Goal: Task Accomplishment & Management: Complete application form

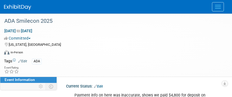
select select "Trade Show"
select select "Dental"
select select "No"
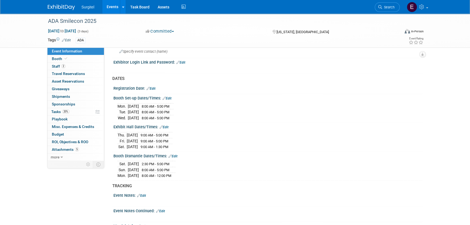
click at [232, 2] on li "Search" at bounding box center [386, 6] width 25 height 13
click at [232, 6] on span "Search" at bounding box center [388, 7] width 12 height 4
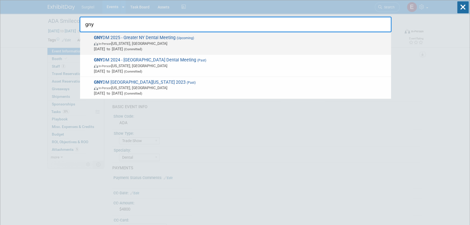
type input "gny"
click at [166, 44] on span "In-Person New York, NY" at bounding box center [241, 43] width 294 height 5
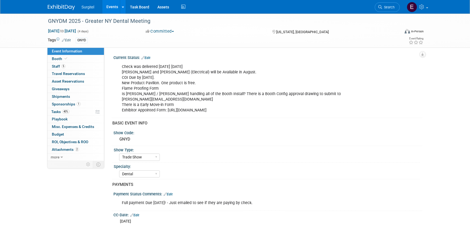
select select "Trade Show"
select select "Dental"
select select "Rewards - 12003"
select select "No"
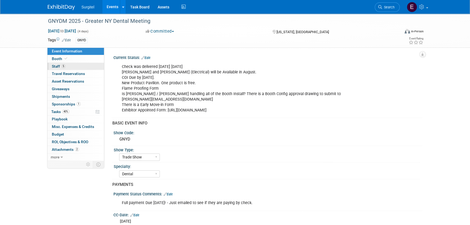
click at [59, 65] on span "Staff 5" at bounding box center [59, 66] width 14 height 4
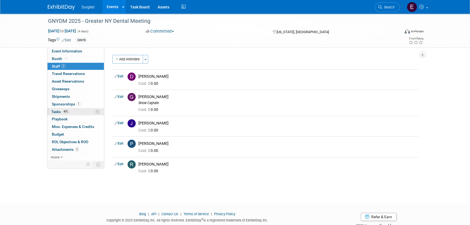
click at [55, 112] on span "Tasks 40%" at bounding box center [60, 111] width 18 height 4
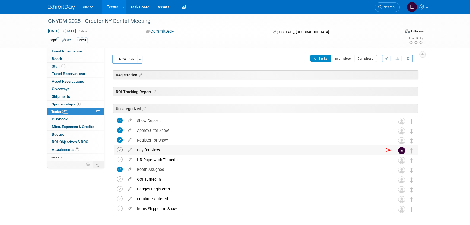
click at [118, 148] on icon at bounding box center [120, 150] width 6 height 6
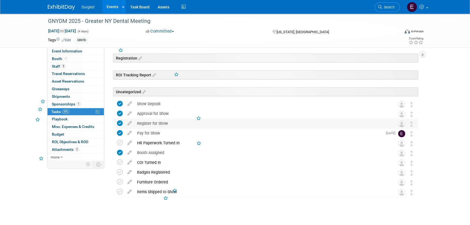
scroll to position [22, 0]
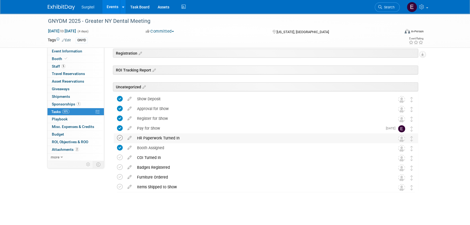
click at [117, 136] on icon at bounding box center [120, 138] width 6 height 6
click at [118, 168] on icon at bounding box center [120, 167] width 6 height 6
click at [106, 11] on link "Events" at bounding box center [112, 7] width 20 height 14
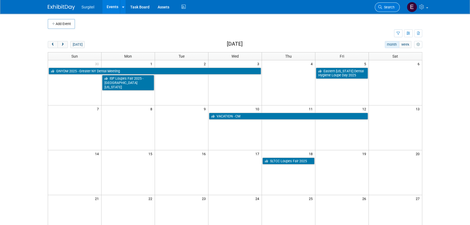
click at [395, 5] on link "Search" at bounding box center [386, 6] width 25 height 9
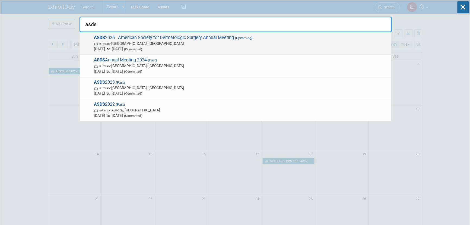
type input "asds"
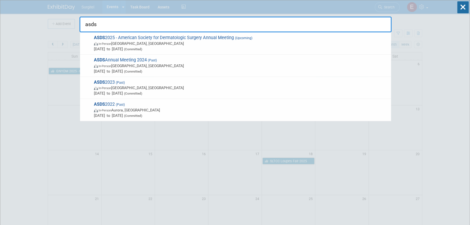
click at [127, 44] on span "In-Person Chicago, IL" at bounding box center [241, 43] width 294 height 5
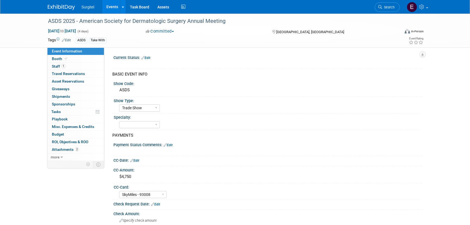
select select "Trade Show"
select select "SkyMiles - 93008"
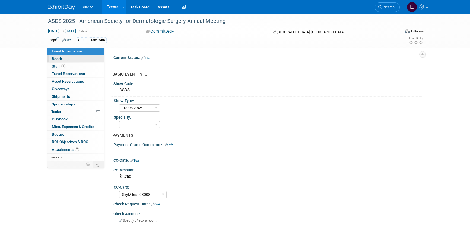
click at [68, 60] on link "Booth" at bounding box center [75, 58] width 56 height 7
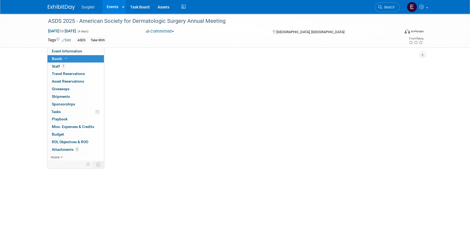
select select "8' Fabric Popup"
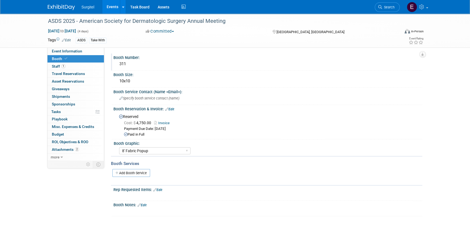
click at [129, 63] on div "311" at bounding box center [267, 64] width 300 height 8
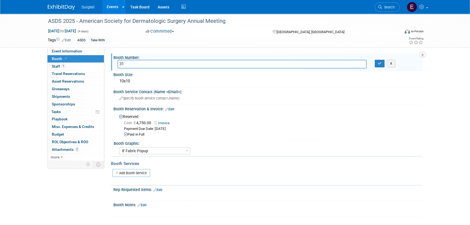
type input "3"
type input "511"
click at [379, 63] on icon "button" at bounding box center [379, 64] width 4 height 4
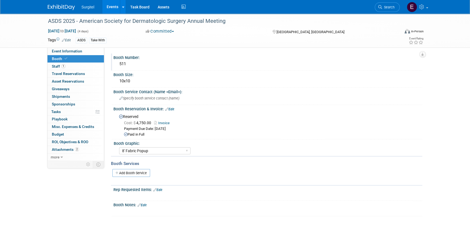
click at [127, 64] on div "511" at bounding box center [267, 64] width 300 height 8
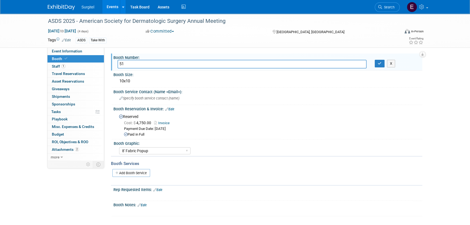
type input "5"
type input "311"
click at [380, 62] on icon "button" at bounding box center [379, 64] width 4 height 4
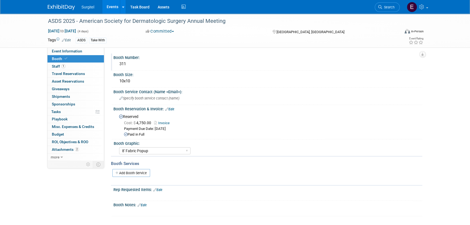
drag, startPoint x: 385, startPoint y: 9, endPoint x: 390, endPoint y: 6, distance: 5.8
click at [385, 8] on link "Search" at bounding box center [386, 6] width 25 height 9
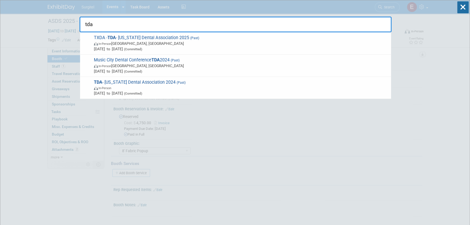
type input "tda"
click at [142, 47] on span "(Committed)" at bounding box center [132, 49] width 19 height 4
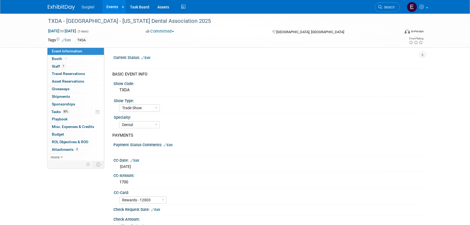
select select "Trade Show"
select select "Dental"
select select "Rewards - 12003"
select select "Yes"
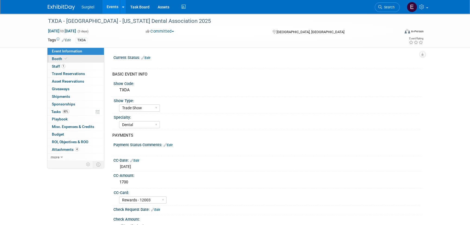
click at [81, 57] on link "Booth" at bounding box center [75, 58] width 56 height 7
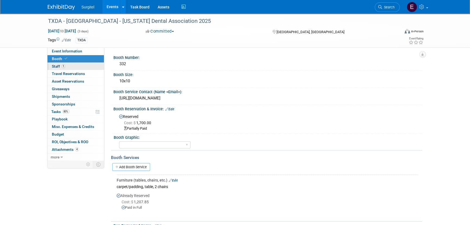
click at [85, 65] on link "1 Staff 1" at bounding box center [75, 66] width 56 height 7
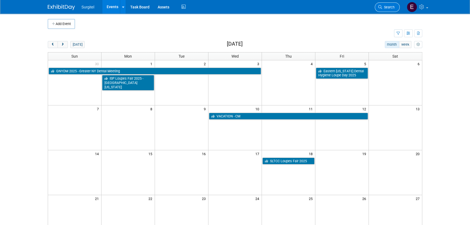
click at [378, 5] on icon at bounding box center [380, 7] width 4 height 4
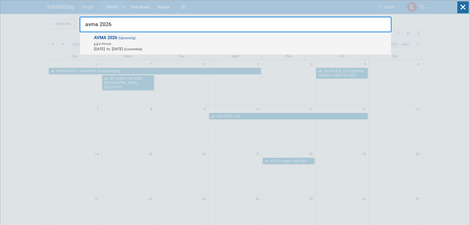
type input "avma 2026"
click at [100, 46] on span "In-Person" at bounding box center [241, 43] width 294 height 5
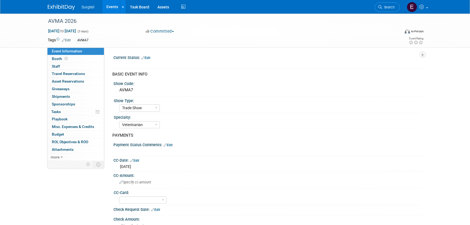
select select "Trade Show"
select select "Veterinarian"
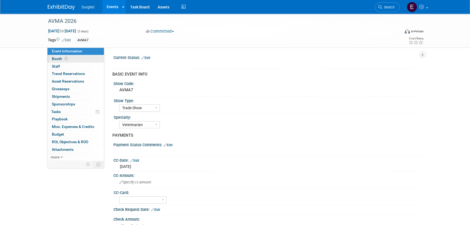
click at [59, 56] on span "Booth" at bounding box center [60, 58] width 17 height 4
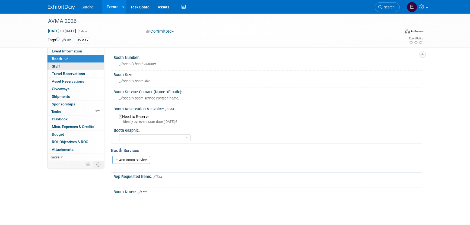
click at [62, 66] on link "0 Staff 0" at bounding box center [75, 66] width 56 height 7
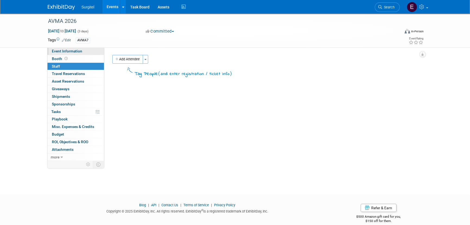
click at [69, 51] on span "Event Information" at bounding box center [67, 51] width 30 height 4
select select "Trade Show"
select select "Veterinarian"
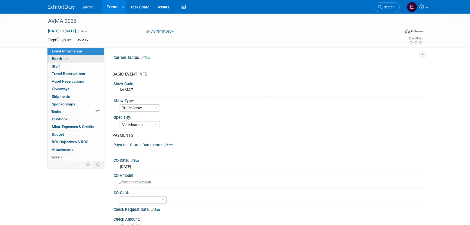
click at [76, 62] on link "Booth" at bounding box center [75, 58] width 56 height 7
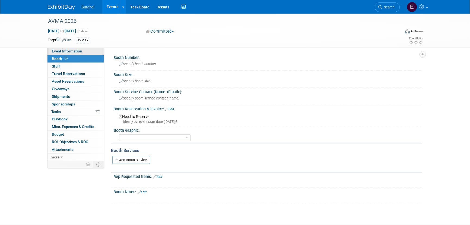
click at [68, 54] on link "Event Information" at bounding box center [75, 50] width 56 height 7
select select "Trade Show"
select select "Veterinarian"
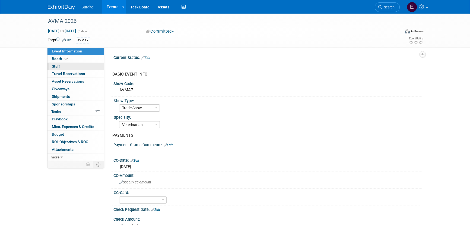
click at [68, 68] on link "0 Staff 0" at bounding box center [75, 66] width 56 height 7
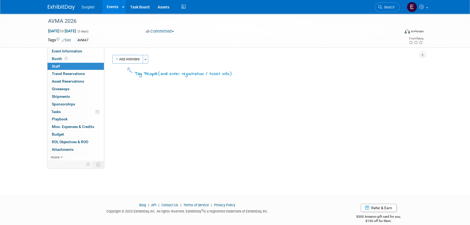
click at [61, 47] on div "AVMA 2026 Jul 11, 2026 to Jul 13, 2026 (3 days) Jul 11, 2026 to Jul 13, 2026 Co…" at bounding box center [235, 31] width 382 height 34
click at [62, 50] on span "Event Information" at bounding box center [67, 51] width 30 height 4
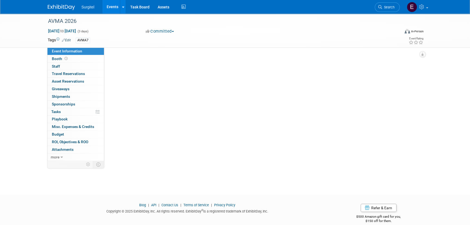
select select "Trade Show"
select select "Veterinarian"
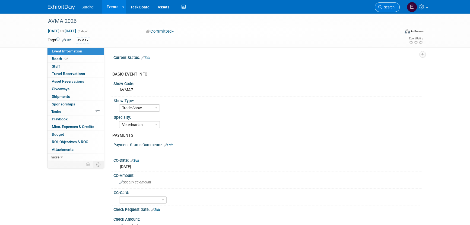
click at [379, 3] on link "Search" at bounding box center [386, 6] width 25 height 9
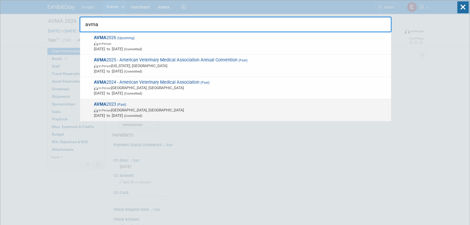
type input "avma"
click at [110, 102] on span "AVMA 2023 (Past) In-Person Denver, CO Jul 14, 2023 to Jul 18, 2023 (Committed)" at bounding box center [240, 109] width 296 height 17
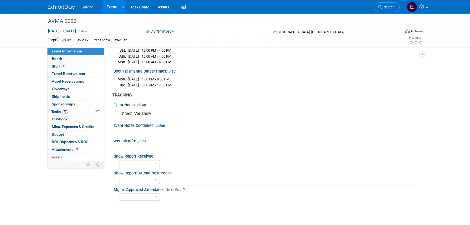
scroll to position [405, 0]
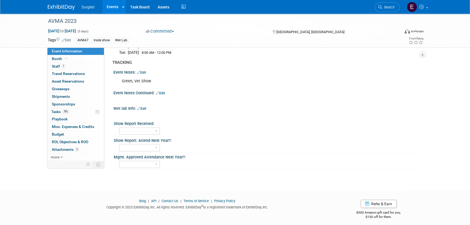
click at [112, 6] on link "Events" at bounding box center [112, 7] width 20 height 14
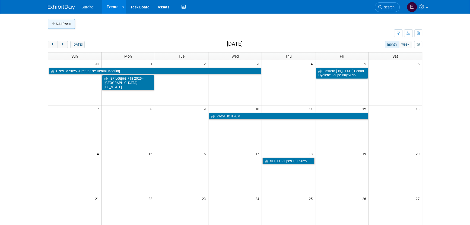
click at [68, 26] on button "Add Event" at bounding box center [61, 24] width 27 height 10
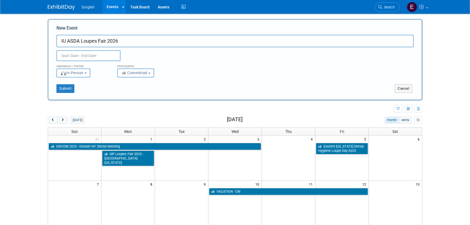
type input "IU ASDA Loupes Fair 2026"
click at [103, 50] on input "text" at bounding box center [88, 55] width 64 height 11
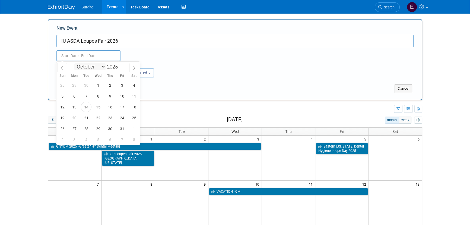
click at [91, 68] on select "January February March April May June July August September October November De…" at bounding box center [89, 66] width 31 height 7
click at [74, 63] on select "January February March April May June July August September October November De…" at bounding box center [89, 66] width 31 height 7
click at [93, 68] on select "January February March April May June July August September October November De…" at bounding box center [89, 66] width 31 height 7
select select "0"
click at [74, 63] on select "January February March April May June July August September October November De…" at bounding box center [89, 66] width 31 height 7
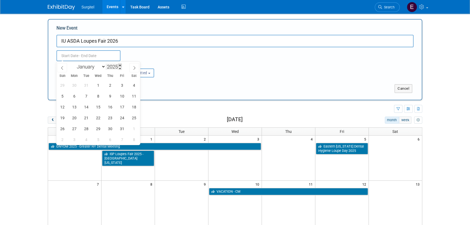
click at [118, 65] on span at bounding box center [120, 64] width 4 height 3
type input "2026"
click at [99, 107] on span "14" at bounding box center [98, 106] width 11 height 11
type input "Jan 14, 2026 to Jan 14, 2026"
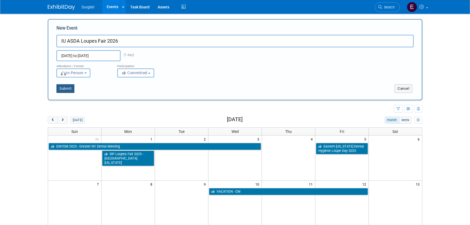
click at [73, 87] on button "Submit" at bounding box center [65, 88] width 18 height 9
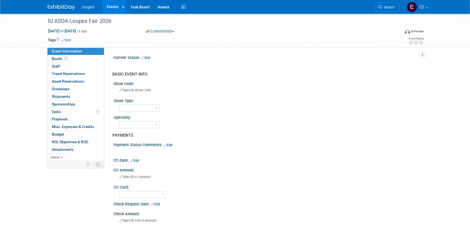
click at [70, 40] on link "Edit" at bounding box center [66, 40] width 9 height 4
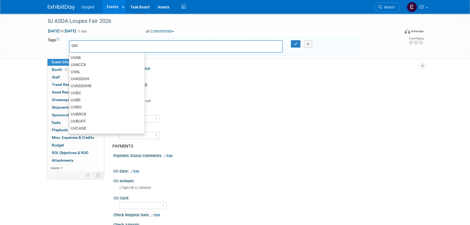
type input "UVIN"
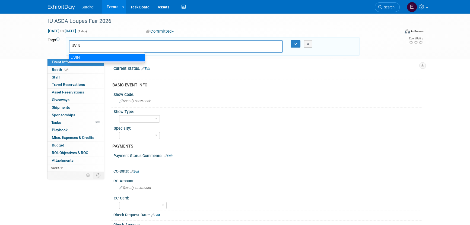
click at [73, 54] on div "UVIN" at bounding box center [107, 58] width 76 height 8
type input "UVIN"
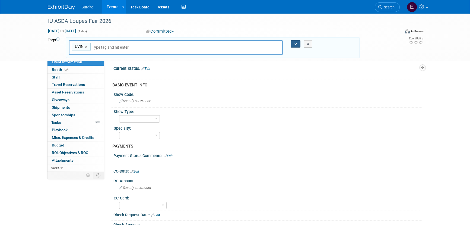
click at [295, 43] on icon "button" at bounding box center [296, 44] width 4 height 4
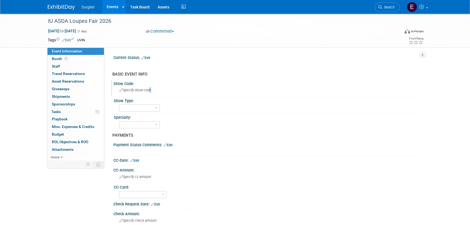
drag, startPoint x: 149, startPoint y: 87, endPoint x: 153, endPoint y: 84, distance: 4.7
click at [150, 86] on div "Specify show code" at bounding box center [267, 90] width 300 height 8
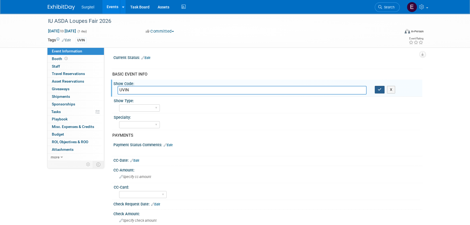
type input "UVIN"
click at [382, 87] on button "button" at bounding box center [379, 90] width 10 height 8
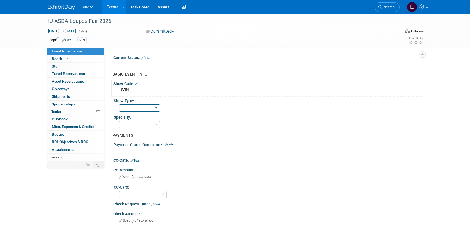
drag, startPoint x: 145, startPoint y: 106, endPoint x: 148, endPoint y: 105, distance: 2.9
click at [145, 106] on select "School Show Trade Show Wet Lab CE Course Lunch and Learn" at bounding box center [139, 107] width 41 height 7
select select "School Show"
click at [119, 104] on select "School Show Trade Show Wet Lab CE Course Lunch and Learn" at bounding box center [139, 107] width 41 height 7
click at [137, 123] on select "Dental Hygiene Medical Veterinarian Other" at bounding box center [139, 124] width 41 height 7
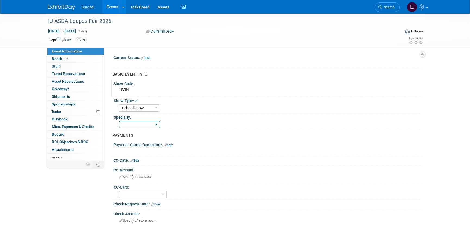
select select "Dental"
click at [119, 121] on select "Dental Hygiene Medical Veterinarian Other" at bounding box center [139, 124] width 41 height 7
click at [149, 57] on link "Edit" at bounding box center [145, 58] width 9 height 4
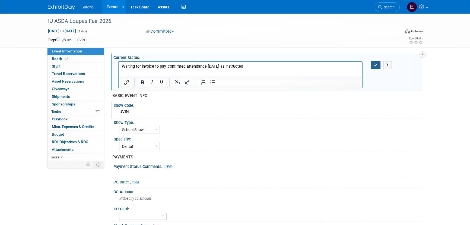
click at [371, 62] on button "button" at bounding box center [375, 65] width 10 height 8
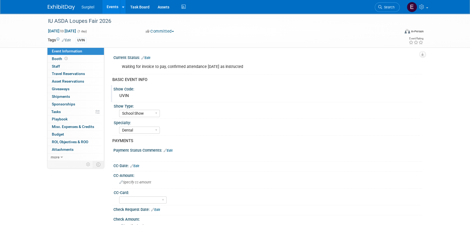
click at [148, 57] on link "Edit" at bounding box center [145, 58] width 9 height 4
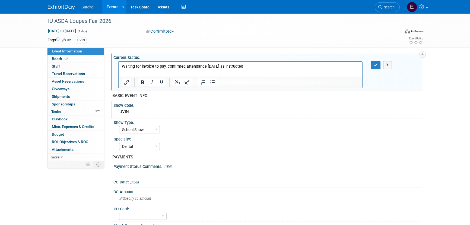
click at [252, 65] on p "Waiting for invoice to pay, confirmed attendance 10/14/25 as instructed" at bounding box center [240, 66] width 237 height 5
click at [376, 61] on button "button" at bounding box center [375, 65] width 10 height 8
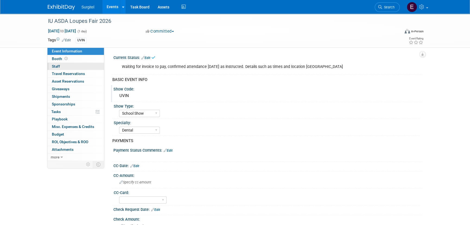
click at [86, 68] on link "0 Staff 0" at bounding box center [75, 66] width 56 height 7
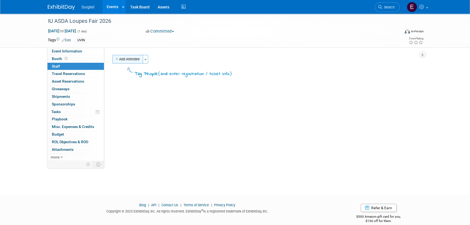
click at [123, 57] on button "Add Attendee" at bounding box center [127, 59] width 31 height 9
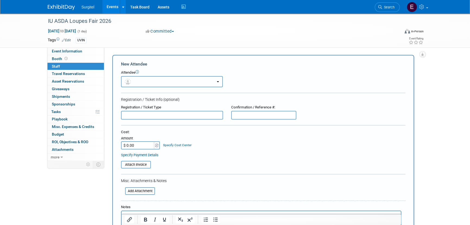
click at [138, 82] on button "button" at bounding box center [172, 81] width 102 height 11
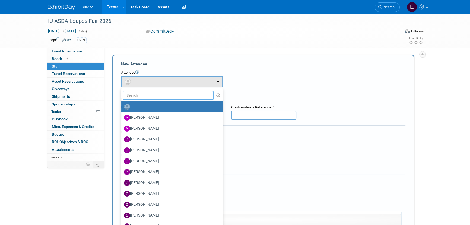
click at [152, 93] on input "text" at bounding box center [168, 95] width 91 height 9
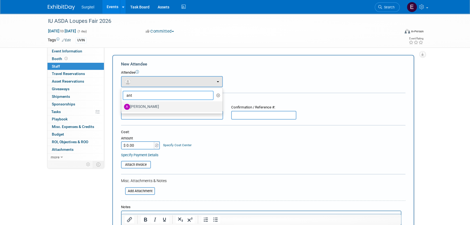
type input "ant"
click at [149, 106] on label "Antoinette DePetro" at bounding box center [170, 106] width 93 height 9
click at [122, 106] on input "Antoinette DePetro" at bounding box center [120, 106] width 4 height 4
select select "1af1116f-4388-4613-8858-55735f67b91f"
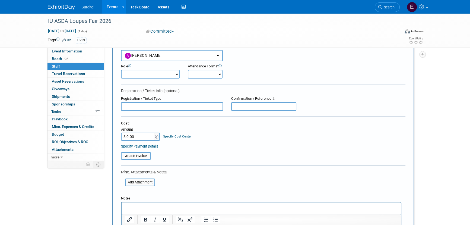
scroll to position [74, 0]
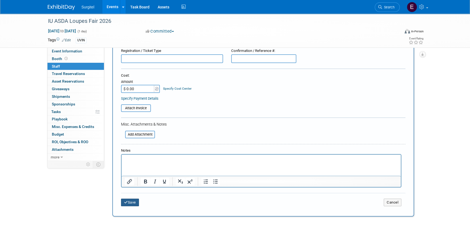
click at [136, 200] on button "Save" at bounding box center [130, 202] width 18 height 8
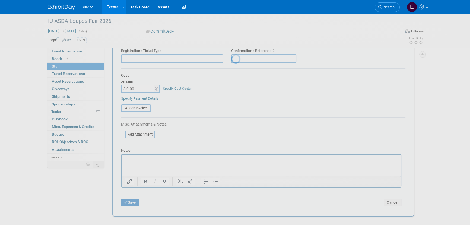
scroll to position [8, 0]
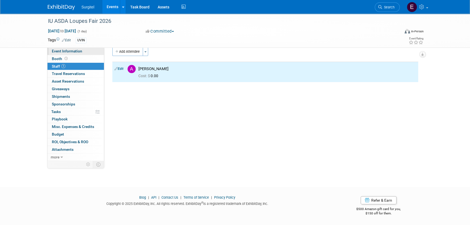
click at [69, 49] on span "Event Information" at bounding box center [67, 51] width 30 height 4
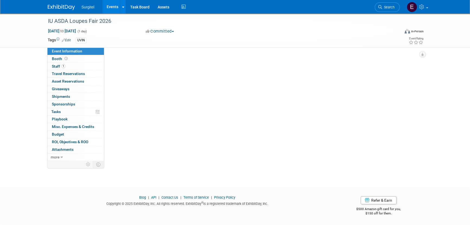
scroll to position [0, 0]
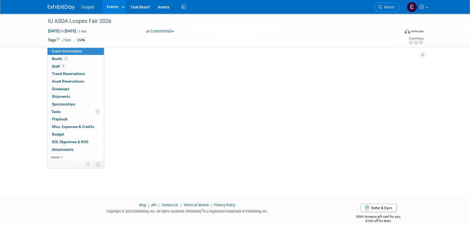
select select "School Show"
select select "Dental"
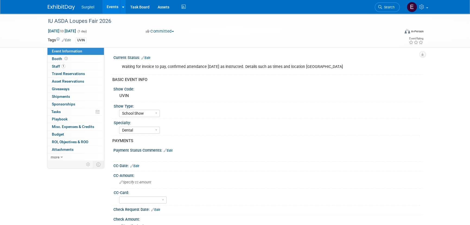
click at [113, 8] on link "Events" at bounding box center [112, 7] width 20 height 14
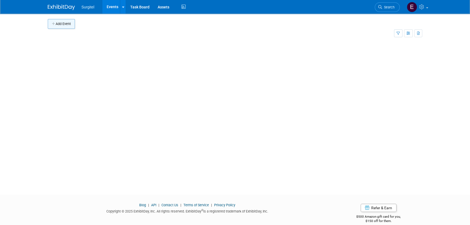
click at [62, 24] on button "Add Event" at bounding box center [61, 24] width 27 height 10
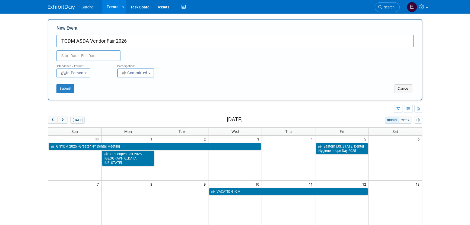
type input "TCDM ASDA Vendor Fair 2026"
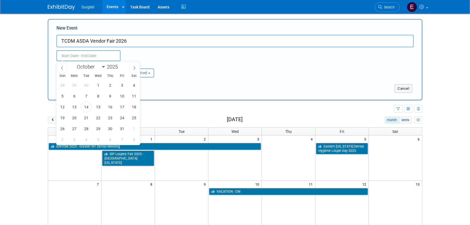
click at [89, 50] on input "text" at bounding box center [88, 55] width 64 height 11
click at [94, 69] on select "January February March April May June July August September October November De…" at bounding box center [89, 66] width 31 height 7
select select "0"
click at [74, 63] on select "January February March April May June July August September October November De…" at bounding box center [89, 66] width 31 height 7
click at [117, 65] on input "2025" at bounding box center [113, 66] width 16 height 6
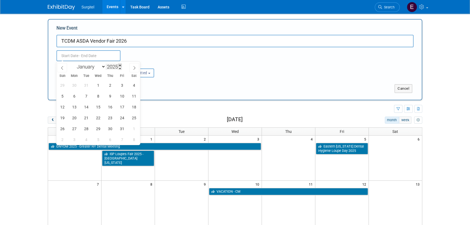
click at [119, 65] on span at bounding box center [120, 64] width 4 height 3
type input "2026"
click at [95, 127] on span "28" at bounding box center [98, 128] width 11 height 11
type input "[DATE] to [DATE]"
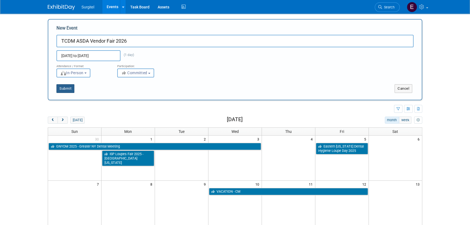
click at [72, 89] on button "Submit" at bounding box center [65, 88] width 18 height 9
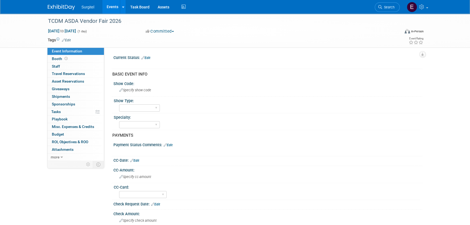
click at [68, 40] on link "Edit" at bounding box center [66, 40] width 9 height 4
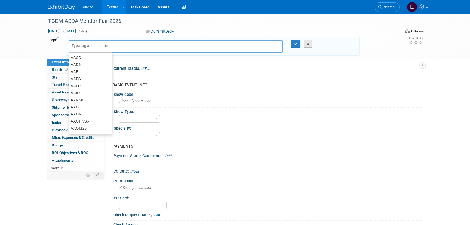
click at [307, 41] on button "X" at bounding box center [308, 44] width 8 height 8
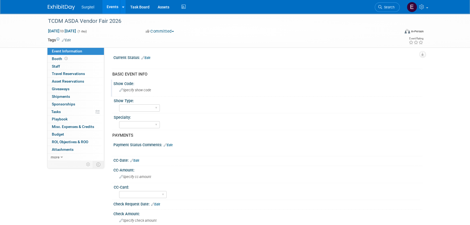
click at [143, 90] on span "Specify show code" at bounding box center [135, 90] width 32 height 4
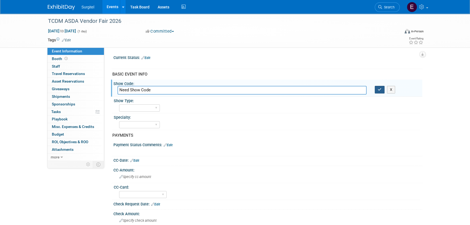
type input "Need Show Code"
click at [380, 91] on icon "button" at bounding box center [379, 90] width 4 height 4
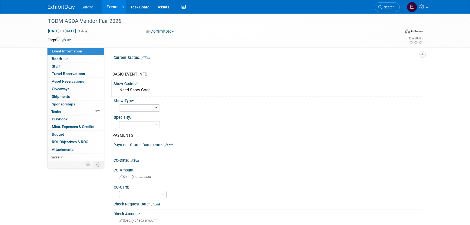
click at [131, 103] on div "School Show Trade Show Wet Lab CE Course Lunch and Learn" at bounding box center [139, 108] width 41 height 10
click at [132, 107] on select "School Show Trade Show Wet Lab CE Course Lunch and Learn" at bounding box center [139, 107] width 41 height 7
select select "School Show"
click at [119, 104] on select "School Show Trade Show Wet Lab CE Course Lunch and Learn" at bounding box center [139, 107] width 41 height 7
click at [136, 124] on select "Dental Hygiene Medical Veterinarian Other" at bounding box center [139, 124] width 41 height 7
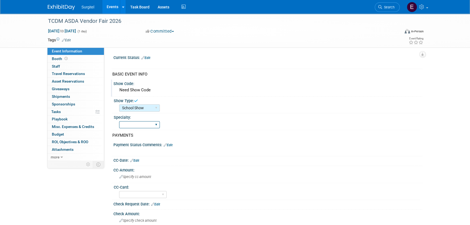
select select "Dental"
click at [119, 121] on select "Dental Hygiene Medical Veterinarian Other" at bounding box center [139, 124] width 41 height 7
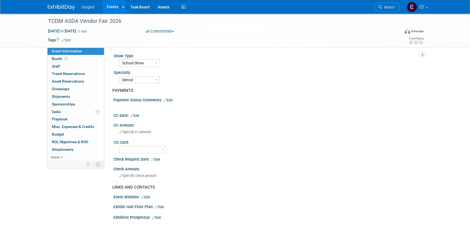
scroll to position [74, 0]
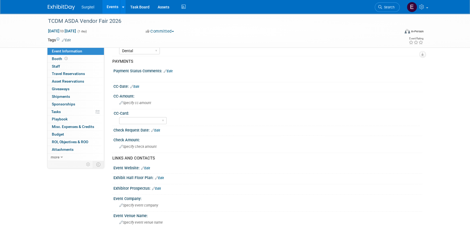
click at [171, 68] on div "Payment Status Comments: Edit" at bounding box center [267, 70] width 309 height 7
click at [171, 69] on link "Edit" at bounding box center [168, 71] width 9 height 4
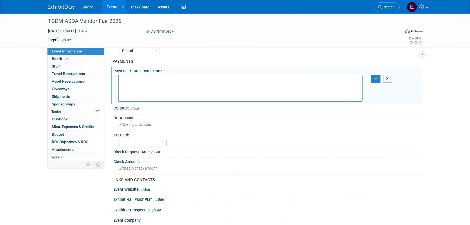
scroll to position [0, 0]
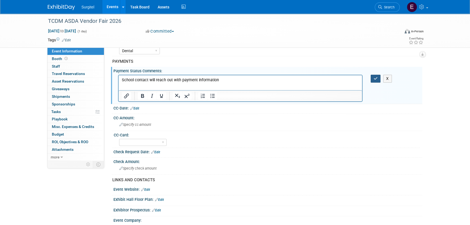
click at [374, 76] on icon "button" at bounding box center [375, 78] width 4 height 4
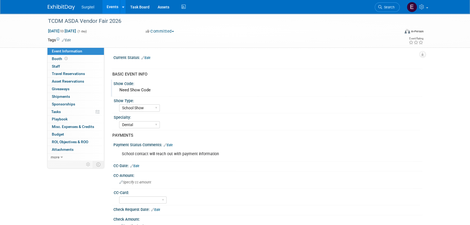
click at [148, 56] on link "Edit" at bounding box center [145, 58] width 9 height 4
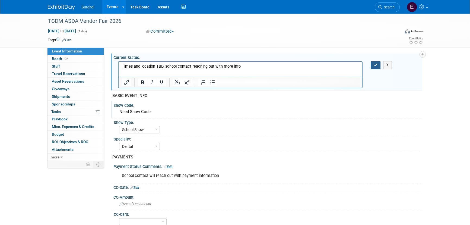
click at [373, 66] on button "button" at bounding box center [375, 65] width 10 height 8
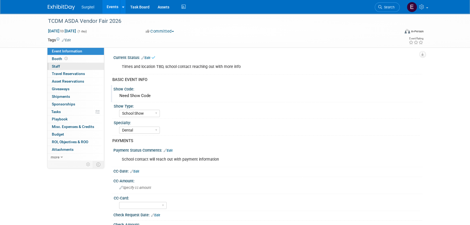
click at [74, 65] on link "0 Staff 0" at bounding box center [75, 66] width 56 height 7
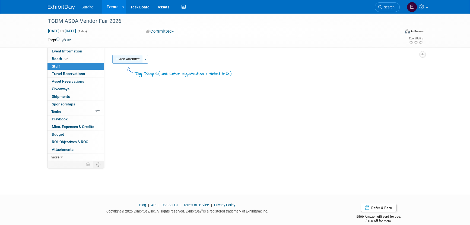
click at [119, 55] on button "Add Attendee" at bounding box center [127, 59] width 31 height 9
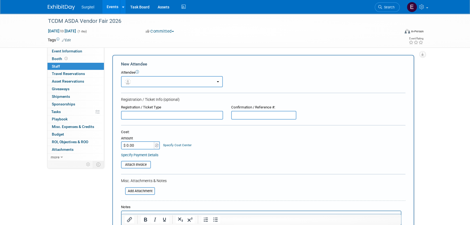
click at [143, 81] on button "button" at bounding box center [172, 81] width 102 height 11
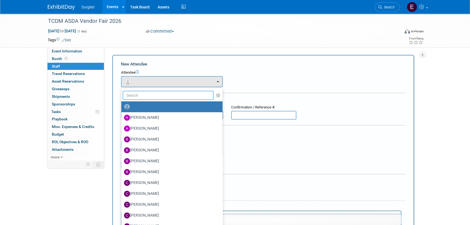
click at [164, 97] on input "text" at bounding box center [168, 95] width 91 height 9
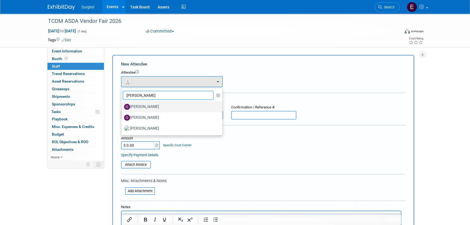
type input "Greg"
click at [163, 103] on label "Greg Smith" at bounding box center [170, 106] width 93 height 9
click at [122, 104] on input "Greg Smith" at bounding box center [120, 106] width 4 height 4
select select "e5a6c86c-0a6d-4686-ad5f-93408a5a894d"
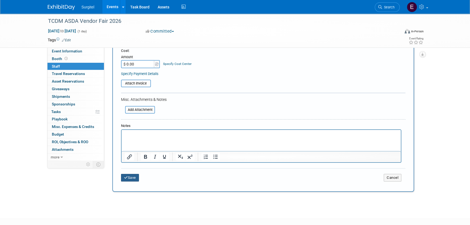
drag, startPoint x: 133, startPoint y: 177, endPoint x: 122, endPoint y: 174, distance: 11.4
click at [132, 176] on button "Save" at bounding box center [130, 178] width 18 height 8
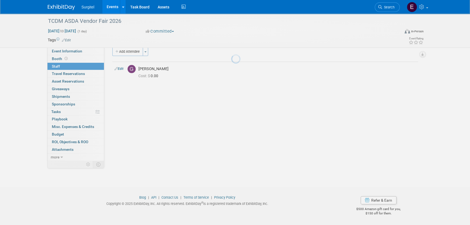
scroll to position [8, 0]
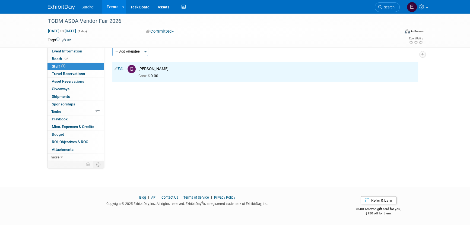
click at [114, 7] on link "Events" at bounding box center [112, 7] width 20 height 14
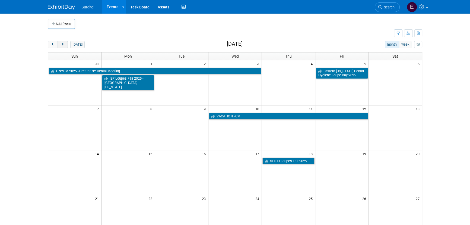
click at [63, 45] on span "next" at bounding box center [62, 45] width 4 height 4
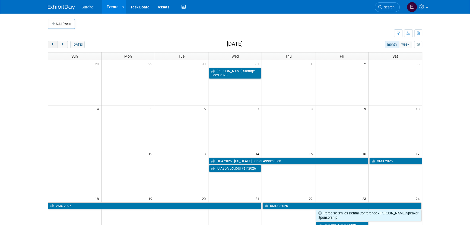
click at [51, 45] on span "prev" at bounding box center [53, 45] width 4 height 4
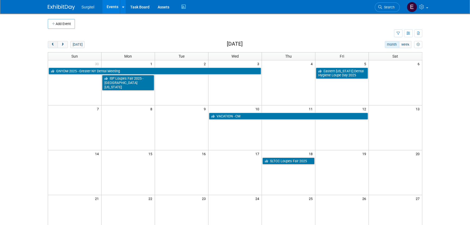
click at [51, 45] on span "prev" at bounding box center [53, 45] width 4 height 4
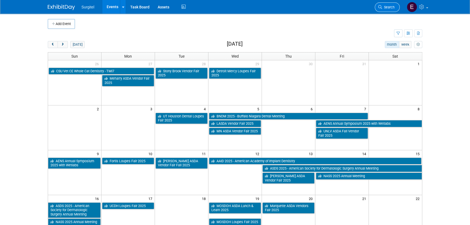
click at [393, 5] on span "Search" at bounding box center [388, 7] width 12 height 4
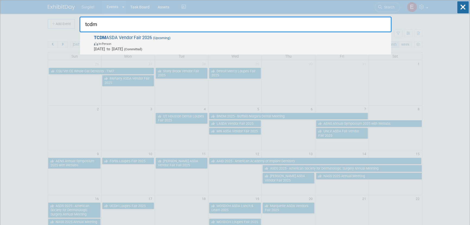
type input "tcdm"
click at [179, 43] on span "In-Person" at bounding box center [241, 43] width 294 height 5
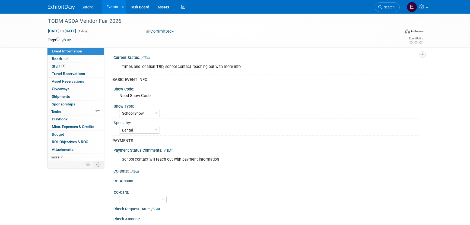
select select "School Show"
select select "Dental"
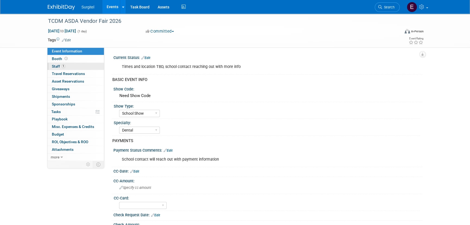
click at [68, 68] on link "1 Staff 1" at bounding box center [75, 66] width 56 height 7
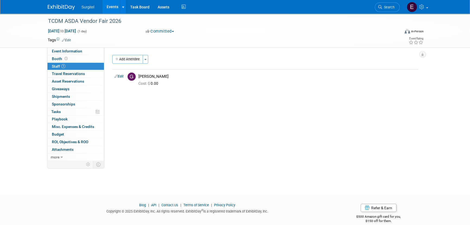
click at [120, 76] on link "Edit" at bounding box center [118, 76] width 9 height 4
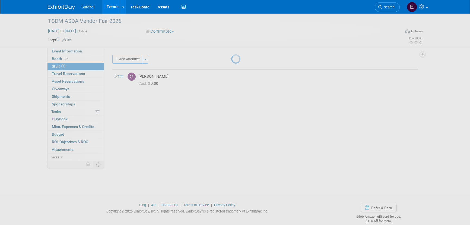
select select "e5a6c86c-0a6d-4686-ad5f-93408a5a894d"
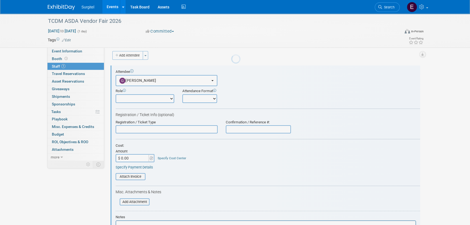
scroll to position [8, 0]
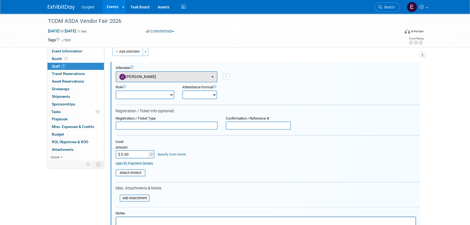
drag, startPoint x: 155, startPoint y: 82, endPoint x: 154, endPoint y: 79, distance: 3.6
click at [154, 79] on form "Attendee <img src="[URL][DOMAIN_NAME]" style="width: 22px; height: 22px; border…" at bounding box center [268, 166] width 304 height 200
click at [153, 78] on button "[PERSON_NAME]" at bounding box center [167, 76] width 102 height 11
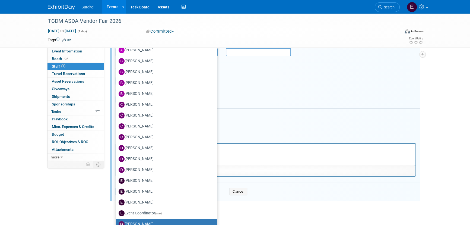
scroll to position [81, 0]
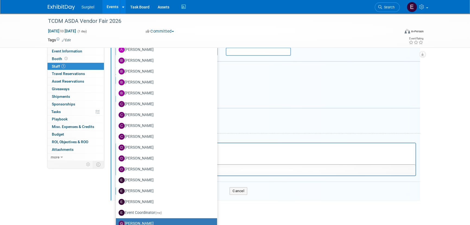
click at [279, 108] on div at bounding box center [268, 108] width 304 height 1
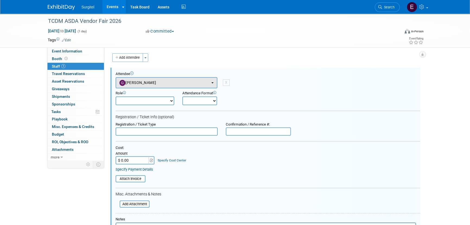
scroll to position [0, 0]
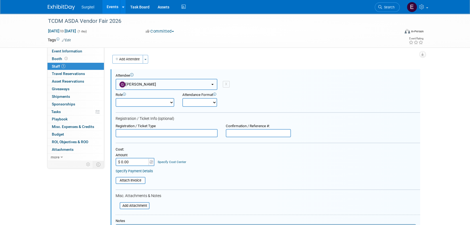
click at [152, 81] on button "[PERSON_NAME]" at bounding box center [167, 84] width 102 height 11
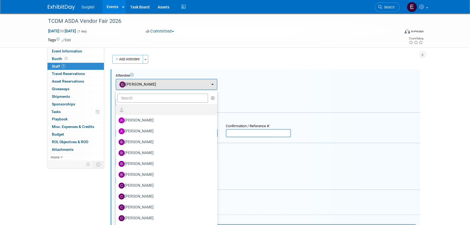
click at [158, 107] on label at bounding box center [164, 109] width 93 height 9
click at [117, 107] on input "radio" at bounding box center [115, 109] width 4 height 4
select select
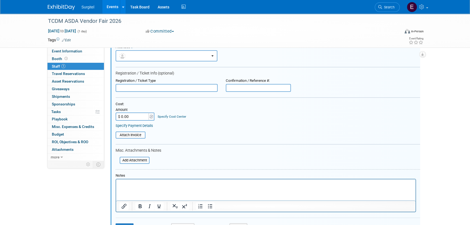
scroll to position [74, 0]
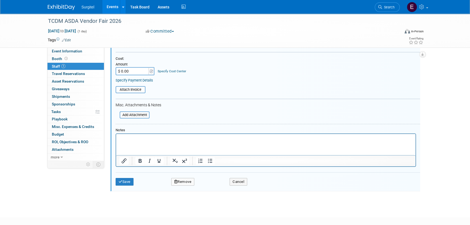
click at [147, 137] on p "Rich Text Area. Press ALT-0 for help." at bounding box center [265, 138] width 293 height 5
click at [123, 184] on div "Save Remove Cancel" at bounding box center [268, 180] width 304 height 17
click at [124, 180] on button "Save" at bounding box center [125, 182] width 18 height 8
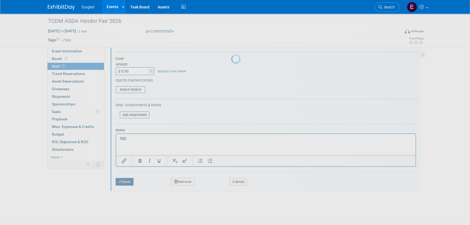
scroll to position [8, 0]
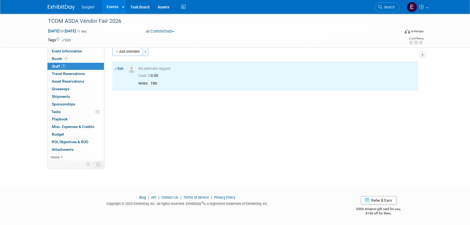
click at [113, 8] on link "Events" at bounding box center [112, 7] width 20 height 14
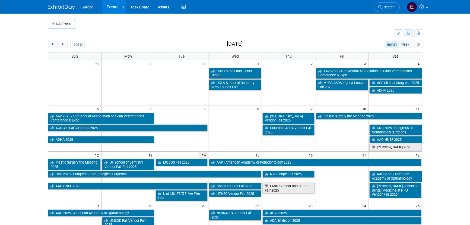
click at [406, 32] on button "button" at bounding box center [408, 33] width 9 height 8
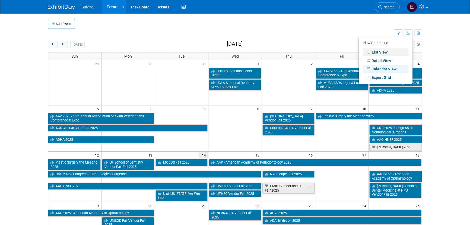
click at [384, 49] on link "List View" at bounding box center [386, 52] width 46 height 8
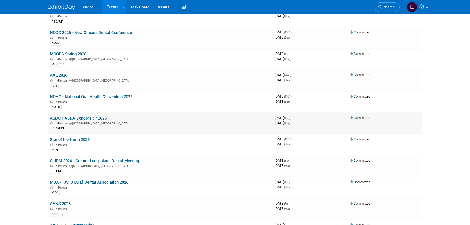
scroll to position [1380, 0]
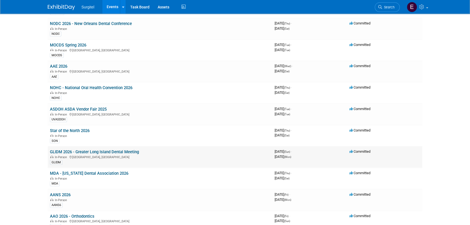
click at [109, 149] on link "GLIDM 2026 - Greater Long Island Dental Meeting" at bounding box center [94, 151] width 89 height 5
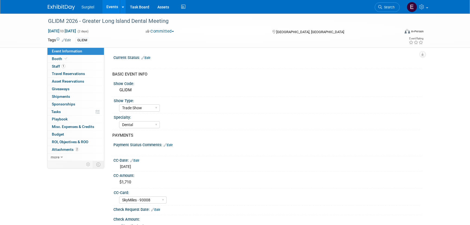
select select "Trade Show"
select select "Dental"
select select "SkyMiles - 93008"
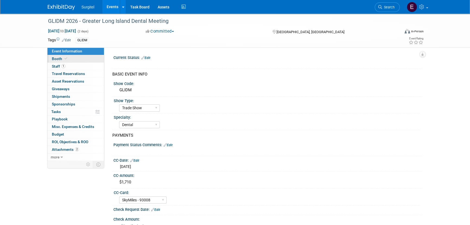
click at [70, 60] on link "Booth" at bounding box center [75, 58] width 56 height 7
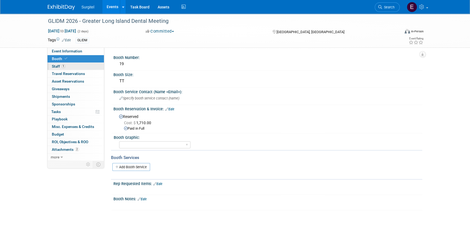
click at [69, 68] on link "1 Staff 1" at bounding box center [75, 66] width 56 height 7
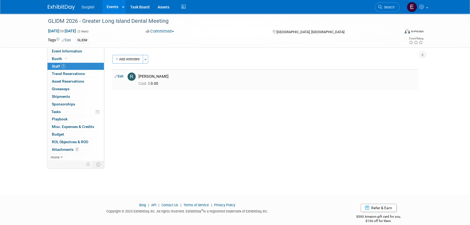
click at [118, 76] on link "Edit" at bounding box center [118, 76] width 9 height 4
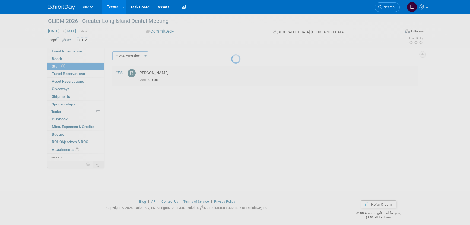
select select "2c8bc1c9-0368-4475-a556-8014aadf6a3d"
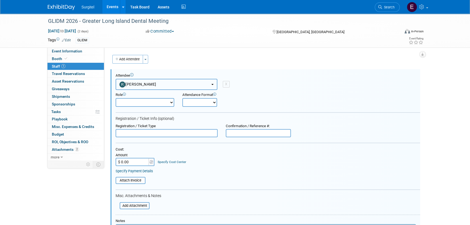
click at [143, 85] on span "[PERSON_NAME]" at bounding box center [137, 84] width 37 height 4
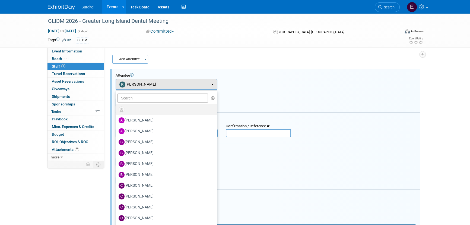
click at [165, 108] on label at bounding box center [164, 109] width 93 height 9
click at [117, 108] on input "radio" at bounding box center [115, 109] width 4 height 4
select select
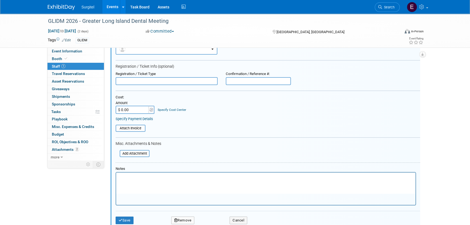
scroll to position [103, 0]
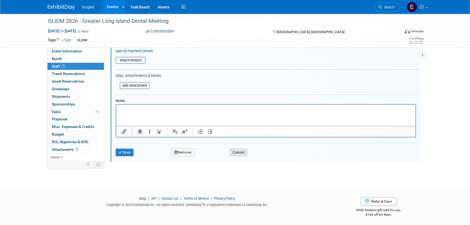
click at [236, 151] on button "Cancel" at bounding box center [238, 152] width 18 height 8
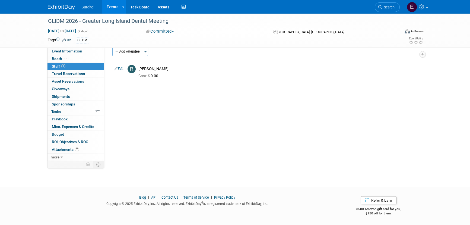
scroll to position [0, 0]
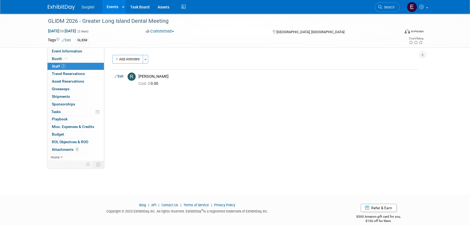
click at [113, 9] on link "Events" at bounding box center [112, 7] width 20 height 14
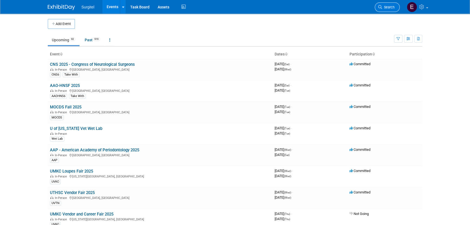
click at [385, 8] on span "Search" at bounding box center [388, 7] width 12 height 4
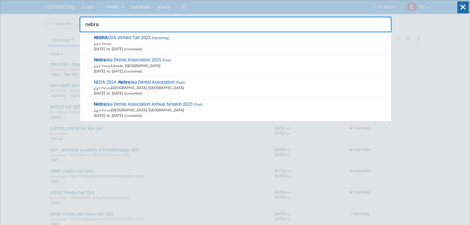
type input "nebra"
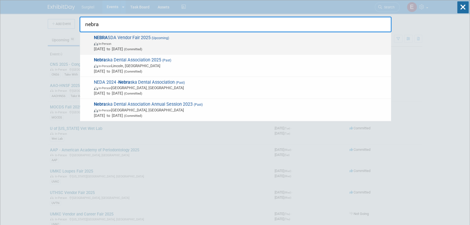
click at [210, 44] on span "In-Person" at bounding box center [241, 43] width 294 height 5
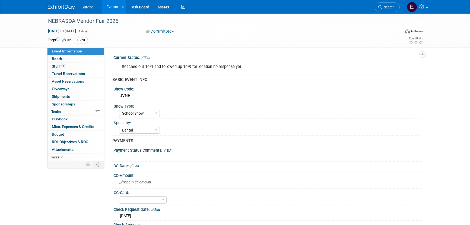
select select "School Show"
select select "Dental"
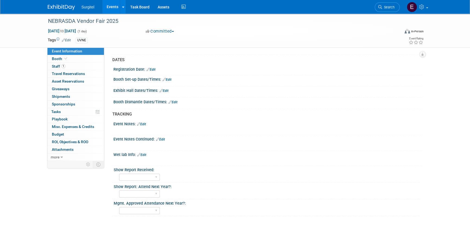
scroll to position [310, 0]
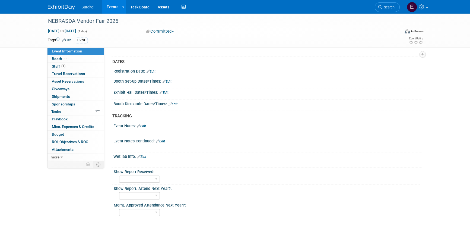
drag, startPoint x: 203, startPoint y: 143, endPoint x: 63, endPoint y: 188, distance: 146.9
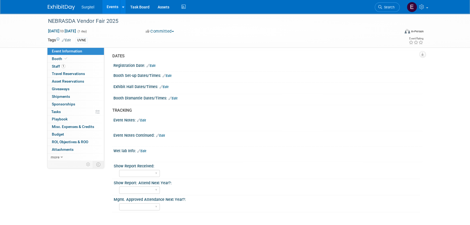
scroll to position [320, 0]
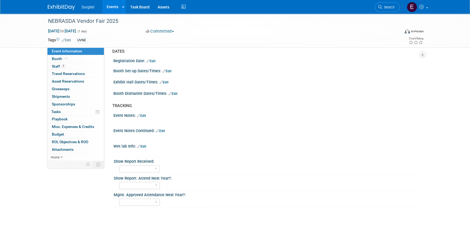
click at [116, 9] on link "Events" at bounding box center [112, 7] width 20 height 14
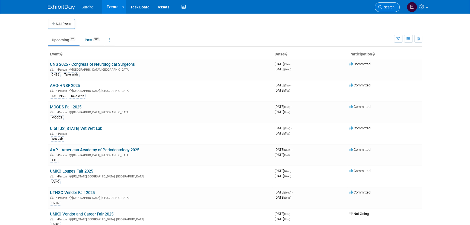
click at [382, 9] on link "Search" at bounding box center [386, 6] width 25 height 9
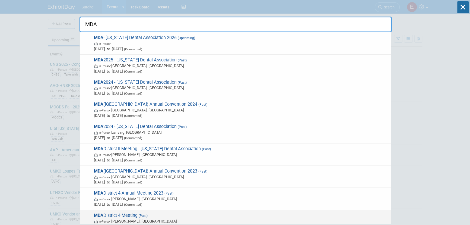
type input "MDA"
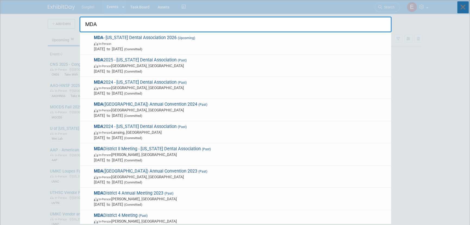
click at [465, 5] on icon at bounding box center [462, 7] width 11 height 12
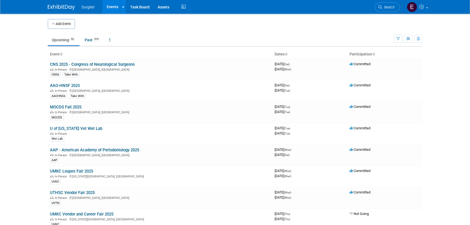
drag, startPoint x: 386, startPoint y: 7, endPoint x: 390, endPoint y: 6, distance: 4.1
click at [386, 6] on span "Search" at bounding box center [388, 7] width 12 height 4
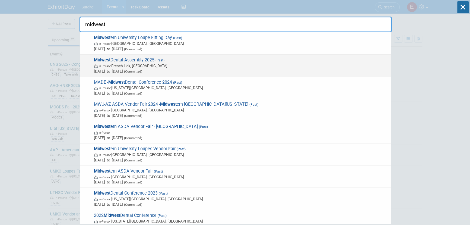
type input "midwest"
click at [101, 63] on span "In-Person French Lick, IN" at bounding box center [241, 65] width 294 height 5
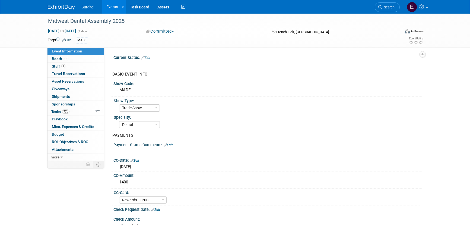
select select "Trade Show"
select select "Dental"
select select "Rewards - 12003"
select select "No"
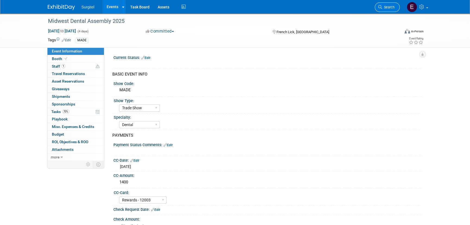
click at [385, 10] on link "Search" at bounding box center [386, 6] width 25 height 9
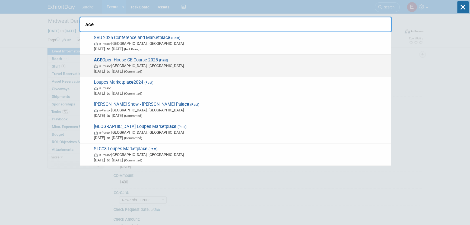
type input "ace"
click at [187, 68] on span "In-Person Mississauga, Canada" at bounding box center [241, 65] width 294 height 5
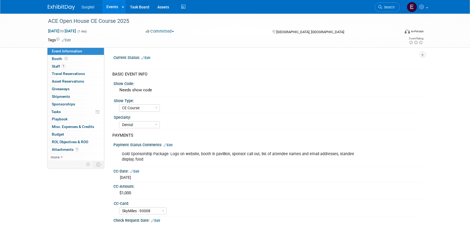
select select "CE Course"
select select "Dental"
select select "SkyMiles - 93008"
select select "Yes"
select select "Undecided"
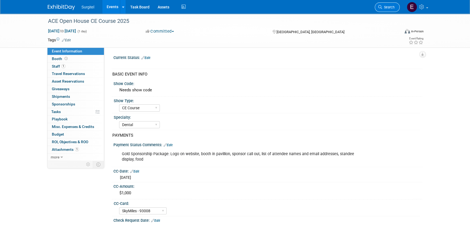
click at [390, 9] on link "Search" at bounding box center [386, 6] width 25 height 9
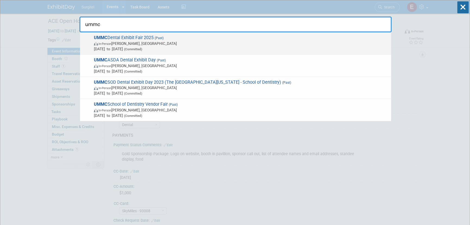
type input "ummc"
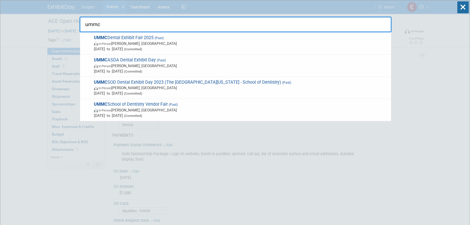
click at [128, 49] on span "Jan 23, 2025 to Jan 23, 2025 (Committed)" at bounding box center [241, 48] width 294 height 5
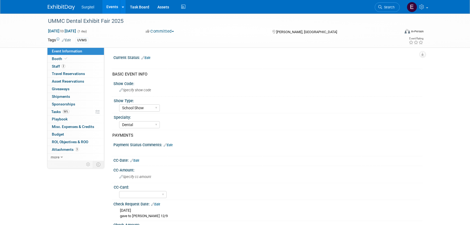
select select "School Show"
select select "Dental"
select select "No"
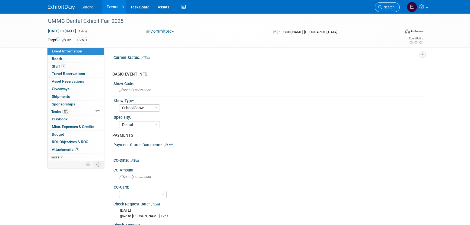
click at [385, 8] on span "Search" at bounding box center [388, 7] width 12 height 4
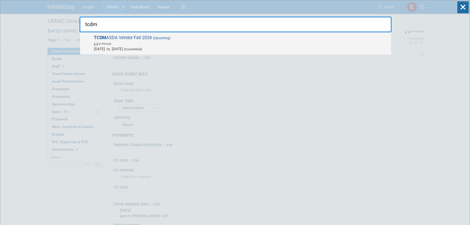
type input "tcdm"
click at [121, 40] on span "TCDM ASDA Vendor Fair 2026 (Upcoming) In-Person Jan 28, 2026 to Jan 28, 2026 (C…" at bounding box center [240, 43] width 296 height 17
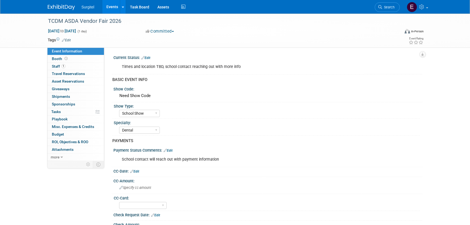
select select "School Show"
select select "Dental"
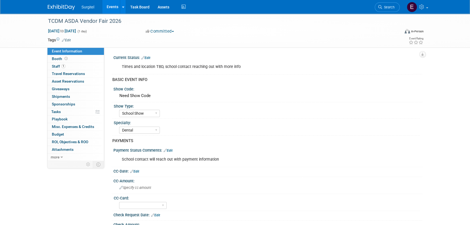
click at [149, 56] on link "Edit" at bounding box center [145, 58] width 9 height 4
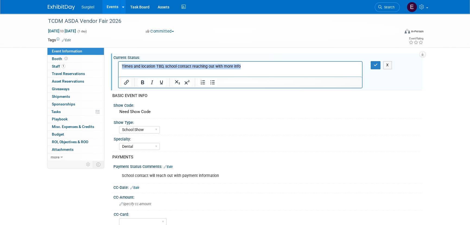
drag, startPoint x: 249, startPoint y: 66, endPoint x: 112, endPoint y: 66, distance: 137.5
click at [118, 66] on html "Times and location TBD, school contact reaching out with more info" at bounding box center [239, 66] width 243 height 8
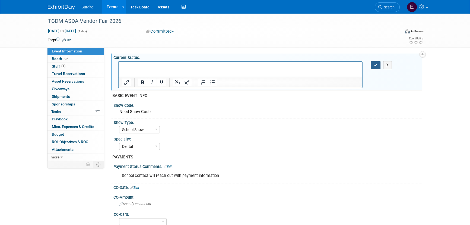
click at [375, 65] on icon "button" at bounding box center [375, 65] width 4 height 4
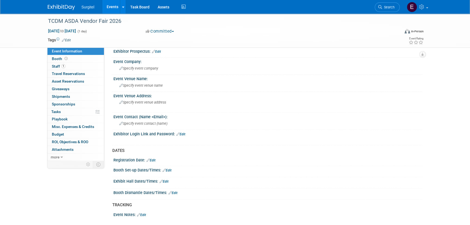
scroll to position [222, 0]
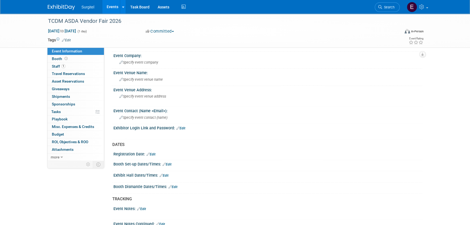
click at [163, 171] on div "Exhibit Hall Dates/Times: Edit" at bounding box center [267, 174] width 309 height 7
click at [163, 173] on link "Edit" at bounding box center [163, 175] width 9 height 4
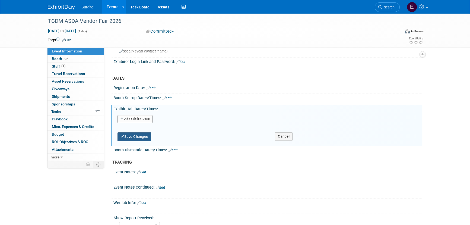
scroll to position [296, 0]
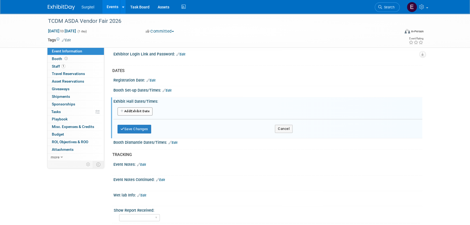
click at [139, 109] on button "Add Another Exhibit Date" at bounding box center [134, 111] width 35 height 8
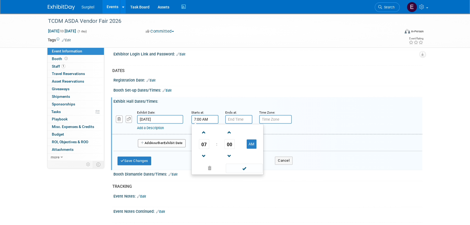
click at [207, 118] on input "7:00 AM" at bounding box center [204, 119] width 27 height 9
click at [204, 141] on span "07" at bounding box center [204, 144] width 10 height 10
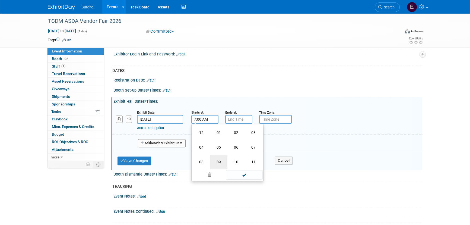
click at [216, 157] on td "09" at bounding box center [218, 161] width 17 height 15
type input "9:00 AM"
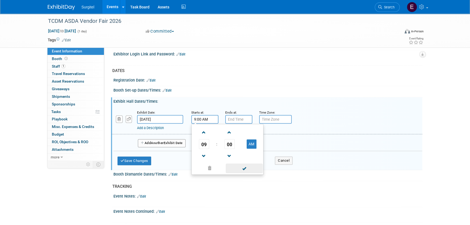
click at [241, 165] on span at bounding box center [244, 167] width 37 height 9
click at [240, 119] on input "7:00 PM" at bounding box center [238, 119] width 27 height 9
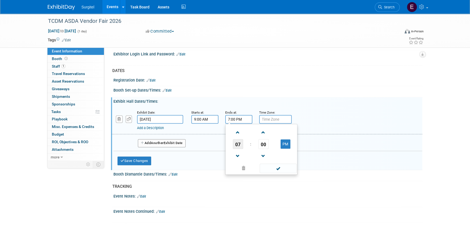
click at [238, 143] on span "07" at bounding box center [238, 144] width 10 height 10
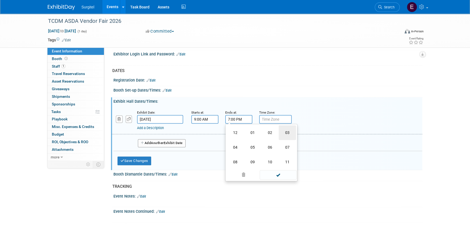
click at [286, 132] on td "03" at bounding box center [286, 132] width 17 height 15
type input "3:00 PM"
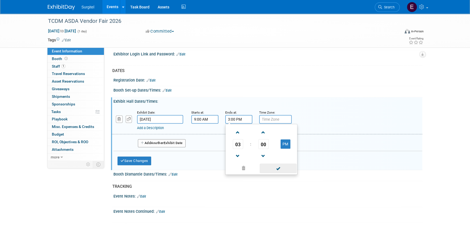
click at [279, 167] on span at bounding box center [277, 167] width 37 height 9
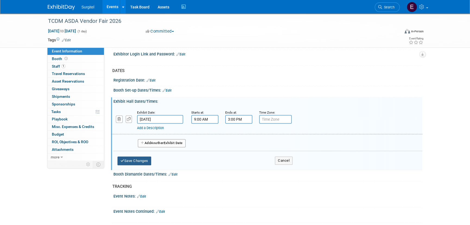
click at [141, 160] on button "Save Changes" at bounding box center [134, 160] width 34 height 9
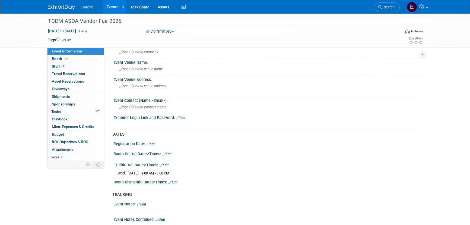
scroll to position [222, 0]
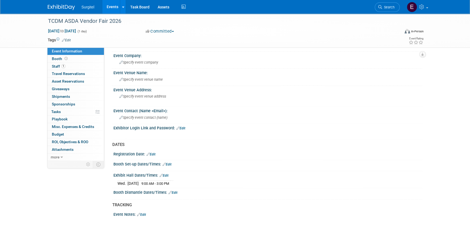
click at [117, 3] on link "Events" at bounding box center [112, 7] width 20 height 14
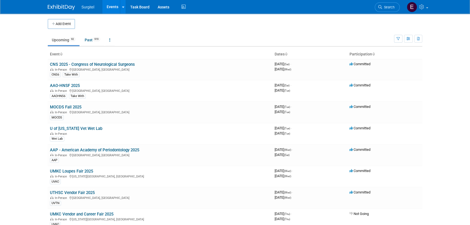
click at [63, 24] on button "Add Event" at bounding box center [61, 24] width 27 height 10
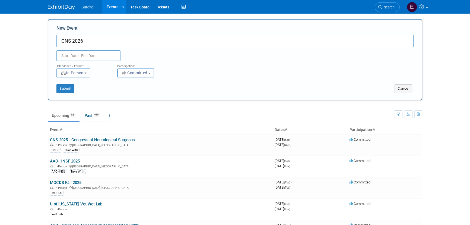
type input "CNS 2026"
click at [75, 56] on input "text" at bounding box center [88, 55] width 64 height 11
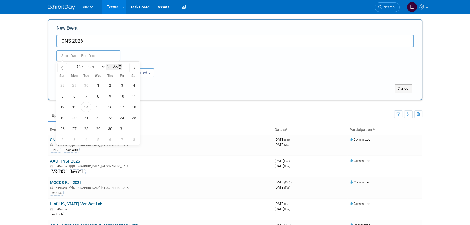
click at [120, 65] on span at bounding box center [120, 64] width 4 height 3
type input "2026"
click at [135, 125] on span "31" at bounding box center [134, 128] width 11 height 11
click at [98, 137] on span "4" at bounding box center [98, 139] width 11 height 11
type input "[DATE] to [DATE]"
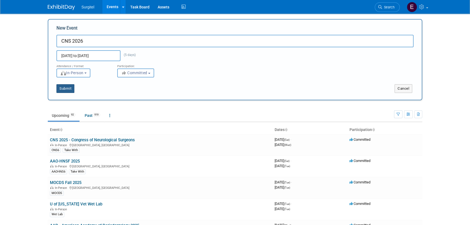
click at [63, 89] on button "Submit" at bounding box center [65, 88] width 18 height 9
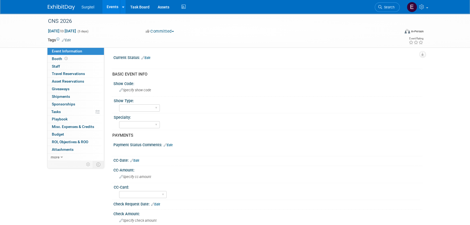
drag, startPoint x: 67, startPoint y: 42, endPoint x: 67, endPoint y: 39, distance: 3.0
click at [67, 41] on td "Tags Edit" at bounding box center [59, 39] width 23 height 5
click at [68, 38] on link "Edit" at bounding box center [66, 40] width 9 height 4
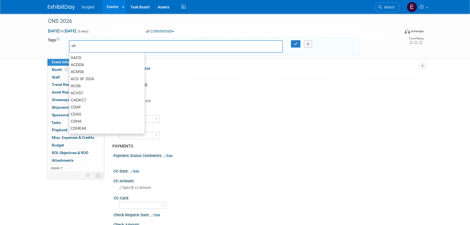
type input "cns"
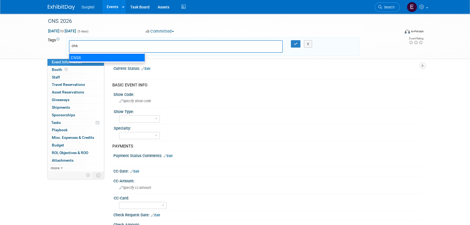
click at [92, 54] on div "CNS6" at bounding box center [107, 58] width 76 height 8
type input "CNS6"
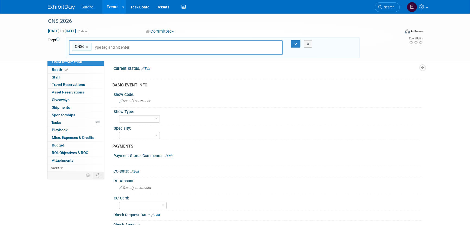
click at [299, 41] on div "X" at bounding box center [310, 44] width 25 height 8
click at [293, 44] on button "button" at bounding box center [296, 44] width 10 height 8
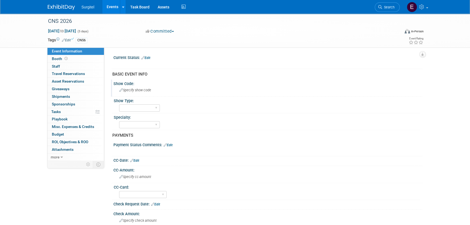
click at [143, 91] on span "Specify show code" at bounding box center [135, 90] width 32 height 4
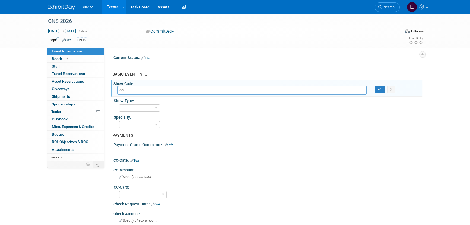
type input "c"
type input "CNS6"
click at [378, 89] on icon "button" at bounding box center [379, 90] width 4 height 4
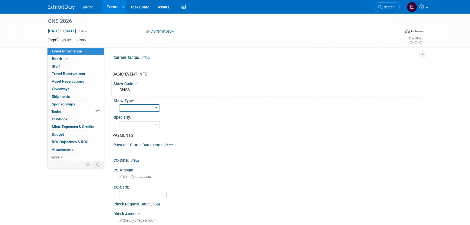
click at [157, 108] on select "School Show Trade Show Wet Lab CE Course Lunch and Learn" at bounding box center [139, 107] width 41 height 7
select select "Trade Show"
click at [119, 104] on select "School Show Trade Show Wet Lab CE Course Lunch and Learn" at bounding box center [139, 107] width 41 height 7
click at [143, 126] on select "Dental Hygiene Medical Veterinarian Other" at bounding box center [139, 124] width 41 height 7
select select "Medical"
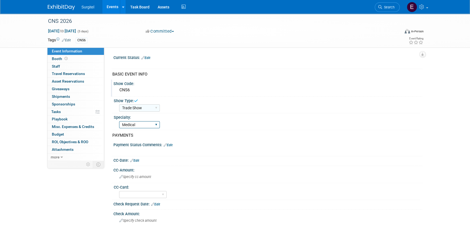
click at [119, 121] on select "Dental Hygiene Medical Veterinarian Other" at bounding box center [139, 124] width 41 height 7
click at [149, 58] on link "Edit" at bounding box center [145, 58] width 9 height 4
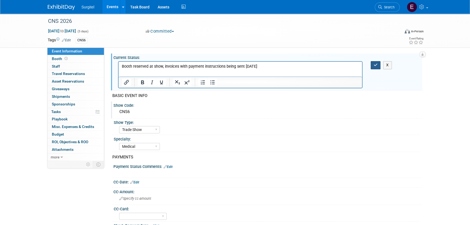
click at [377, 64] on icon "button" at bounding box center [375, 65] width 4 height 4
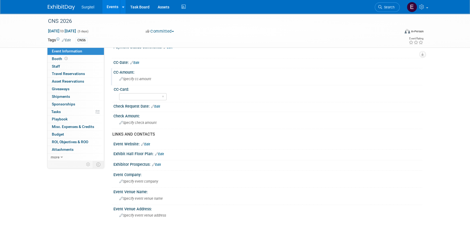
scroll to position [172, 0]
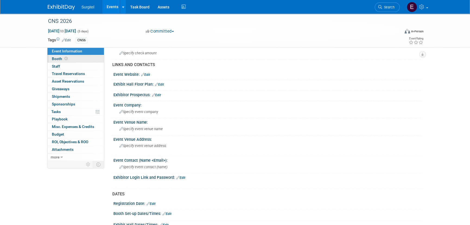
click at [70, 57] on link "Booth" at bounding box center [75, 58] width 56 height 7
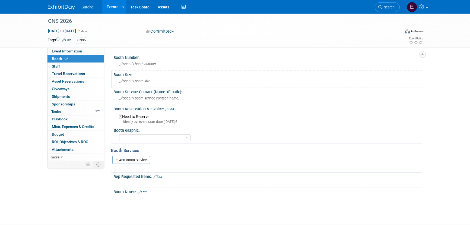
click at [140, 79] on span "Specify booth size" at bounding box center [134, 81] width 31 height 4
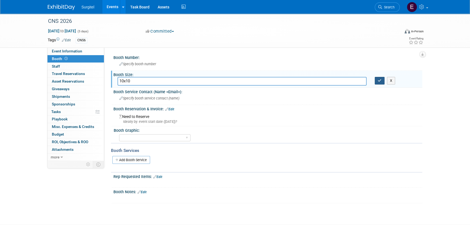
type input "10x10"
drag, startPoint x: 383, startPoint y: 79, endPoint x: 377, endPoint y: 79, distance: 6.5
click at [383, 79] on button "button" at bounding box center [379, 81] width 10 height 8
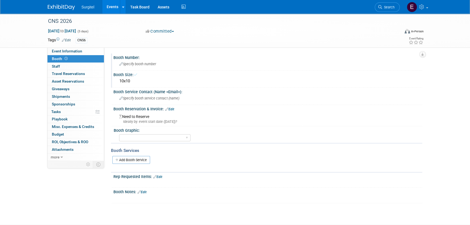
click at [162, 63] on div "Specify booth number" at bounding box center [267, 64] width 300 height 8
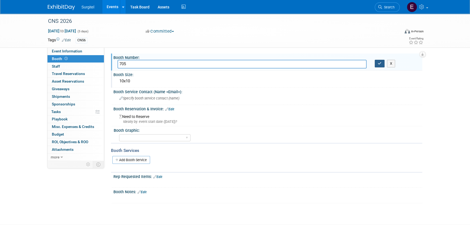
type input "705"
click at [379, 65] on icon "button" at bounding box center [379, 64] width 4 height 4
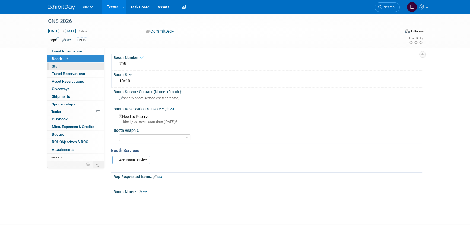
click at [67, 63] on link "0 Staff 0" at bounding box center [75, 66] width 56 height 7
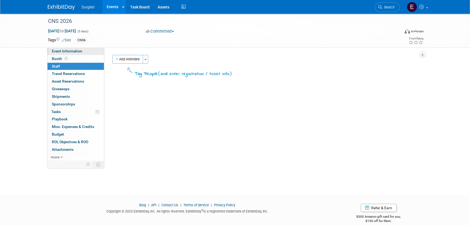
click at [70, 52] on span "Event Information" at bounding box center [67, 51] width 30 height 4
select select "Trade Show"
select select "Medical"
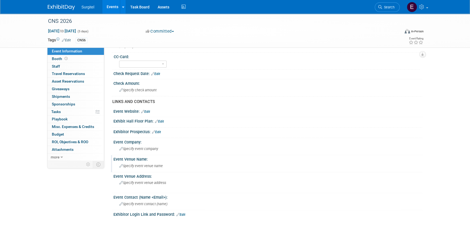
scroll to position [148, 0]
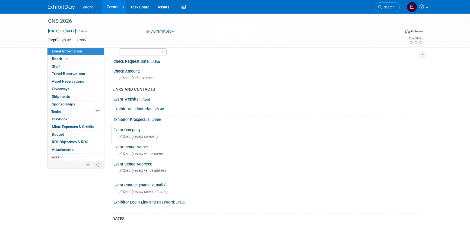
click at [143, 135] on span "Specify event company" at bounding box center [138, 136] width 39 height 4
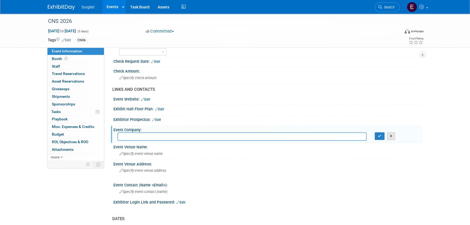
click at [390, 135] on button "X" at bounding box center [391, 136] width 8 height 8
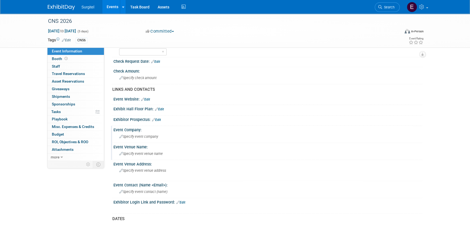
click at [133, 149] on div "Specify event venue name" at bounding box center [267, 153] width 300 height 8
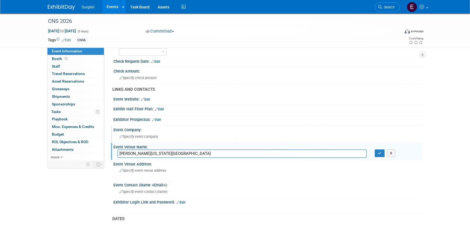
drag, startPoint x: 193, startPoint y: 150, endPoint x: 104, endPoint y: 150, distance: 88.4
click at [104, 150] on div "Event Information Event Info Booth Booth 0 Staff 0 Staff 0 Travel Reservations …" at bounding box center [235, 120] width 382 height 508
type input "[PERSON_NAME][US_STATE][GEOGRAPHIC_DATA]"
click at [376, 152] on button "button" at bounding box center [379, 153] width 10 height 8
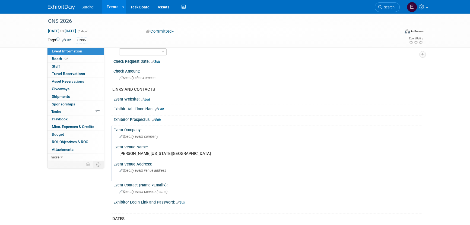
click at [134, 171] on span "Specify event venue address" at bounding box center [142, 170] width 47 height 4
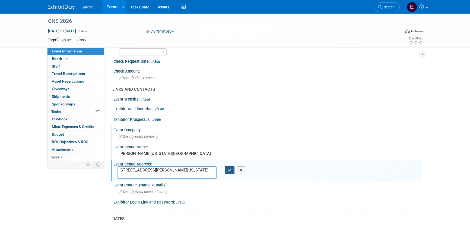
type textarea "[STREET_ADDRESS][PERSON_NAME][US_STATE]"
click at [229, 168] on icon "button" at bounding box center [230, 170] width 4 height 4
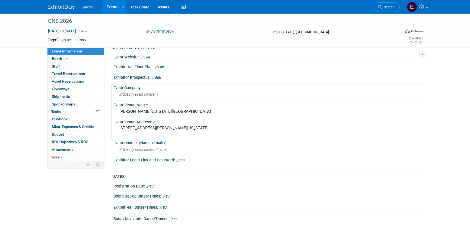
scroll to position [246, 0]
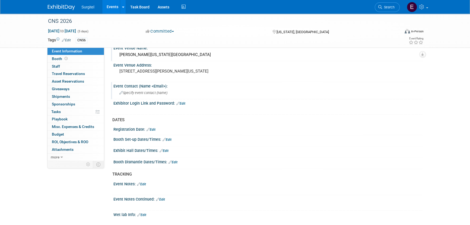
click at [144, 92] on span "Specify event contact (name )" at bounding box center [143, 93] width 48 height 4
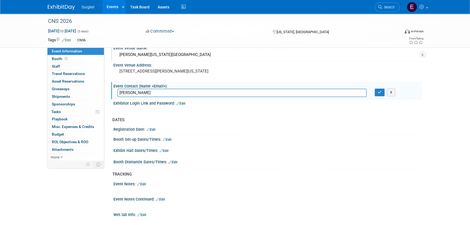
click at [194, 90] on input "[PERSON_NAME]" at bounding box center [241, 92] width 249 height 8
type input "[PERSON_NAME] [PERSON_NAME][EMAIL_ADDRESS][DOMAIN_NAME]"
click at [379, 90] on icon "button" at bounding box center [379, 92] width 4 height 4
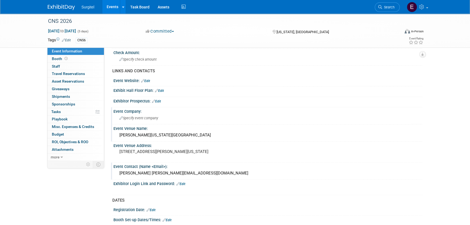
scroll to position [123, 0]
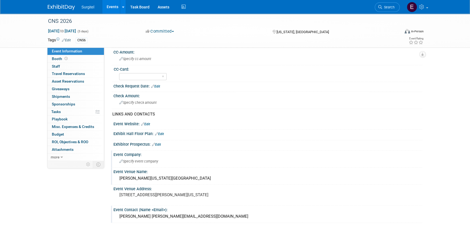
click at [160, 133] on link "Edit" at bounding box center [159, 134] width 9 height 4
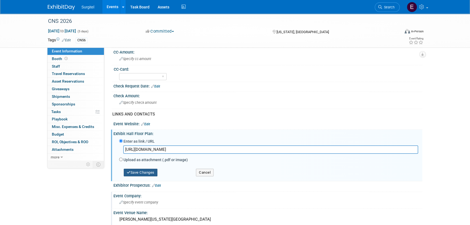
type input "[URL][DOMAIN_NAME]"
click at [148, 171] on button "Save Changes" at bounding box center [141, 172] width 34 height 8
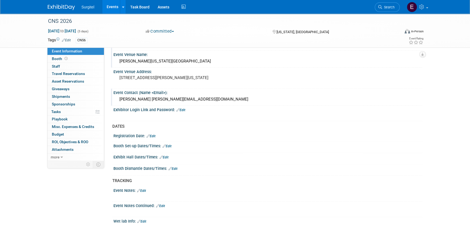
scroll to position [246, 0]
click at [67, 60] on span at bounding box center [65, 58] width 5 height 4
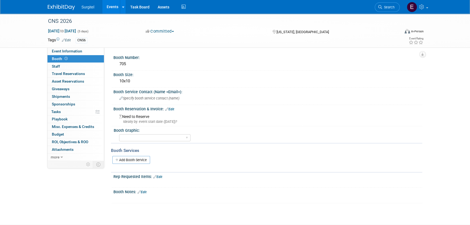
click at [174, 110] on link "Edit" at bounding box center [169, 109] width 9 height 4
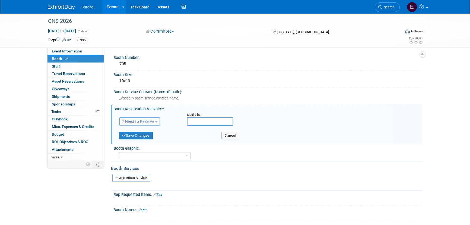
click at [148, 120] on span "Need to Reserve" at bounding box center [138, 121] width 32 height 4
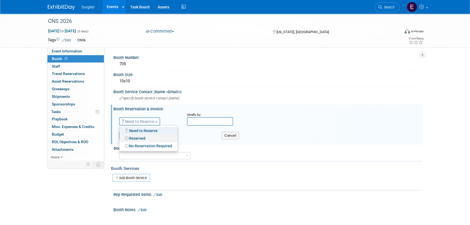
click at [149, 136] on link "Reserved" at bounding box center [148, 138] width 58 height 8
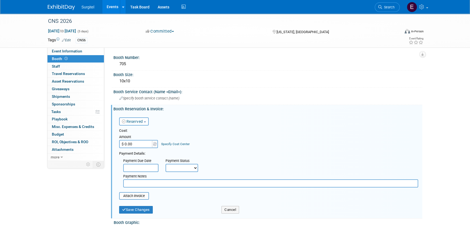
click at [183, 167] on select "Not Paid Yet Partially Paid Paid in Full" at bounding box center [181, 168] width 33 height 8
select select "3"
click at [165, 164] on select "Not Paid Yet Partially Paid Paid in Full" at bounding box center [181, 168] width 33 height 8
click at [144, 169] on input "text" at bounding box center [140, 168] width 35 height 8
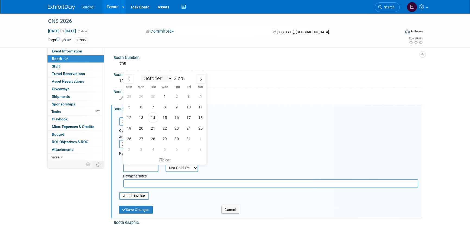
click at [148, 78] on select "January February March April May June July August September October November De…" at bounding box center [156, 78] width 31 height 7
select select "10"
click at [141, 75] on select "January February March April May June July August September October November De…" at bounding box center [156, 78] width 31 height 7
click at [201, 96] on span "1" at bounding box center [200, 96] width 11 height 11
type input "[DATE]"
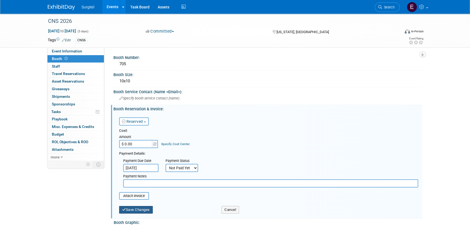
click at [143, 206] on button "Save Changes" at bounding box center [136, 210] width 34 height 8
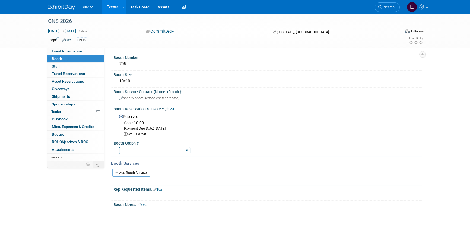
click at [140, 150] on select "Big Island Booth 10x20 Backlit 8' Fabric Popup 10' Light Box 2' Fabric Banner N…" at bounding box center [154, 150] width 71 height 7
click at [119, 147] on select "Big Island Booth 10x20 Backlit 8' Fabric Popup 10' Light Box 2' Fabric Banner N…" at bounding box center [154, 150] width 71 height 7
click at [149, 149] on select "Big Island Booth 10x20 Backlit 8' Fabric Popup 10' Light Box 2' Fabric Banner N…" at bounding box center [154, 150] width 71 height 7
select select "8' Fabric Popup"
click at [119, 147] on select "Big Island Booth 10x20 Backlit 8' Fabric Popup 10' Light Box 2' Fabric Banner N…" at bounding box center [154, 150] width 71 height 7
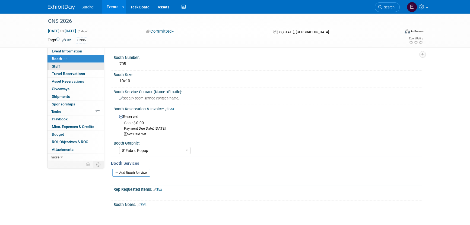
click at [69, 68] on link "0 Staff 0" at bounding box center [75, 66] width 56 height 7
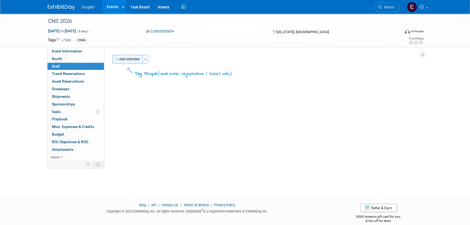
click at [132, 56] on button "Add Attendee" at bounding box center [127, 59] width 31 height 9
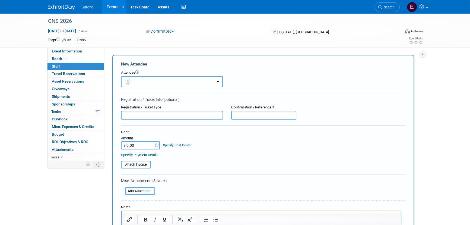
click at [136, 79] on button "button" at bounding box center [172, 81] width 102 height 11
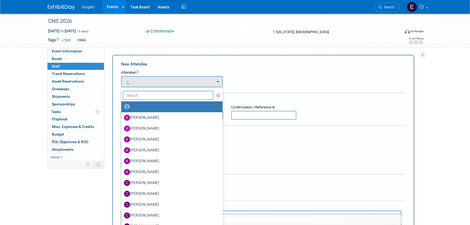
click at [152, 95] on input "text" at bounding box center [168, 95] width 91 height 9
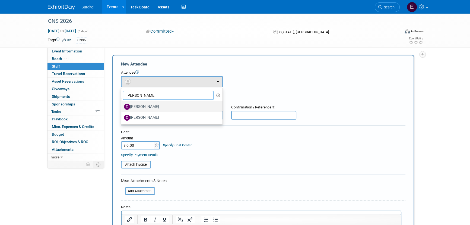
type input "[PERSON_NAME]"
click at [148, 104] on label "[PERSON_NAME]" at bounding box center [170, 106] width 93 height 9
click at [122, 104] on input "[PERSON_NAME]" at bounding box center [120, 106] width 4 height 4
select select "635b9ec2-e091-4e52-b1b9-242d78a2de11"
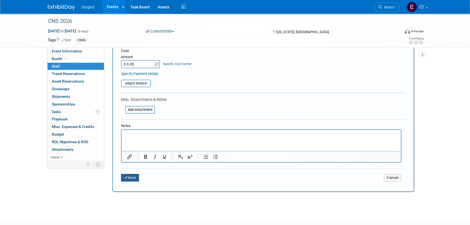
click at [134, 175] on button "Save" at bounding box center [130, 178] width 18 height 8
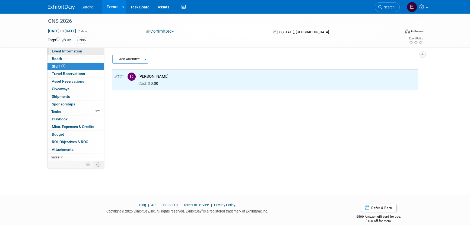
click at [83, 49] on link "Event Information" at bounding box center [75, 50] width 56 height 7
select select "Trade Show"
select select "Medical"
